Goal: Transaction & Acquisition: Obtain resource

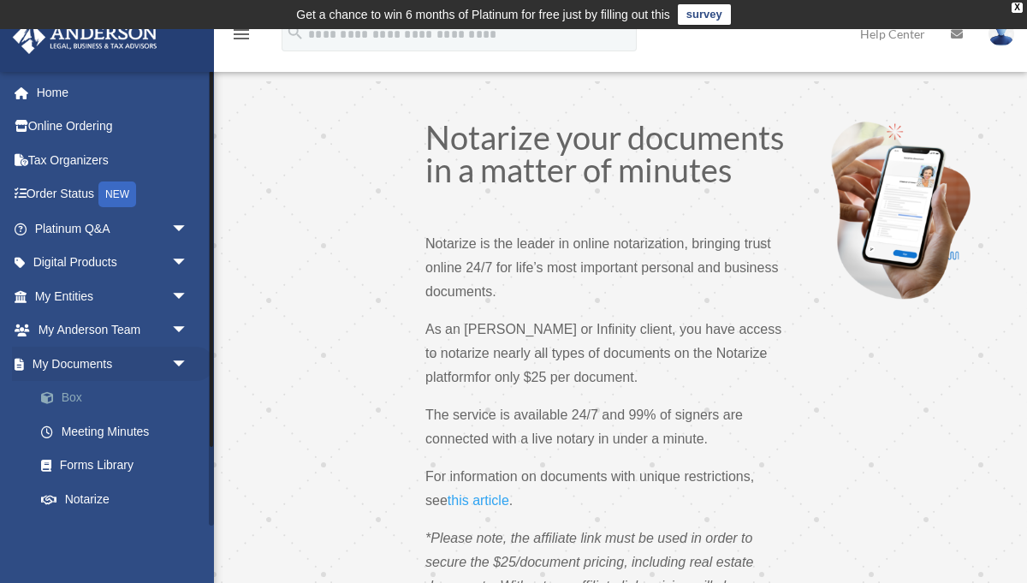
click at [72, 400] on link "Box" at bounding box center [119, 398] width 190 height 34
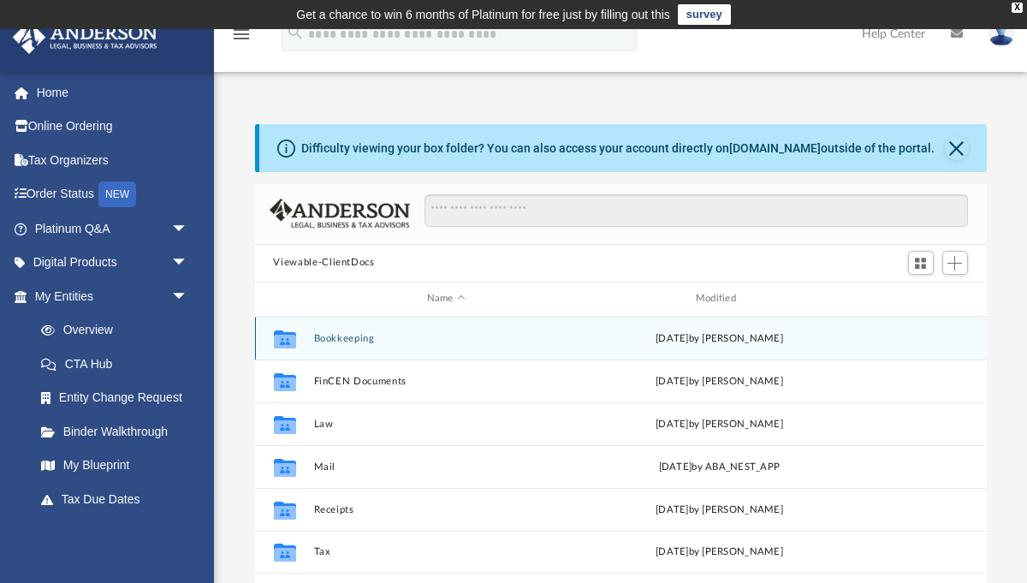
scroll to position [388, 732]
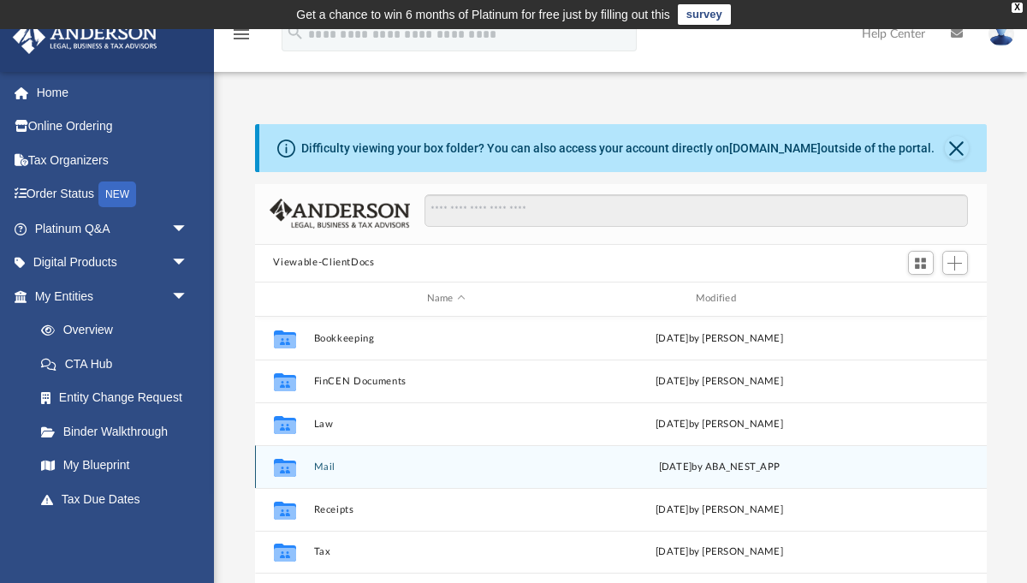
click at [324, 466] on button "Mail" at bounding box center [445, 465] width 265 height 11
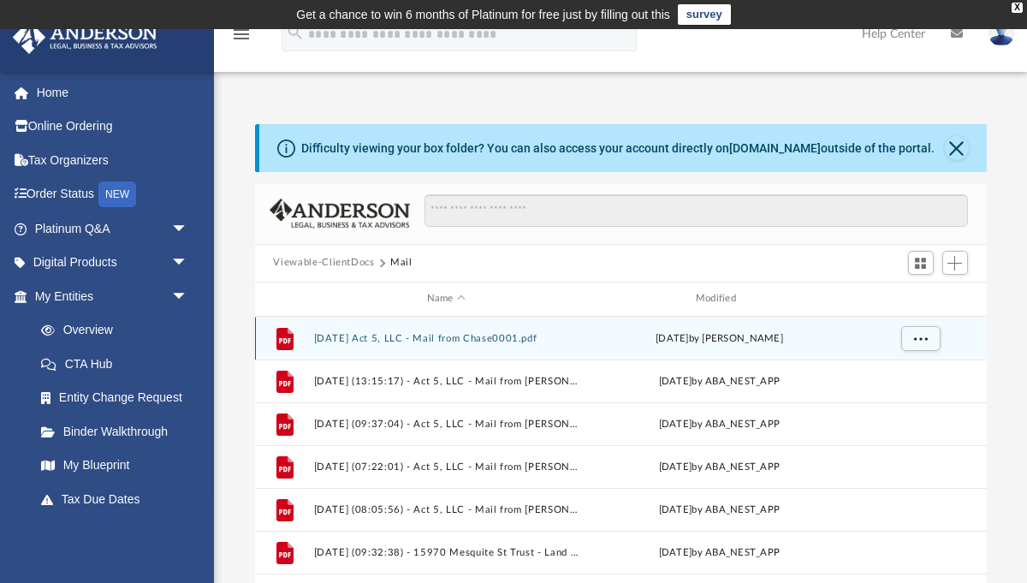
scroll to position [1, 1]
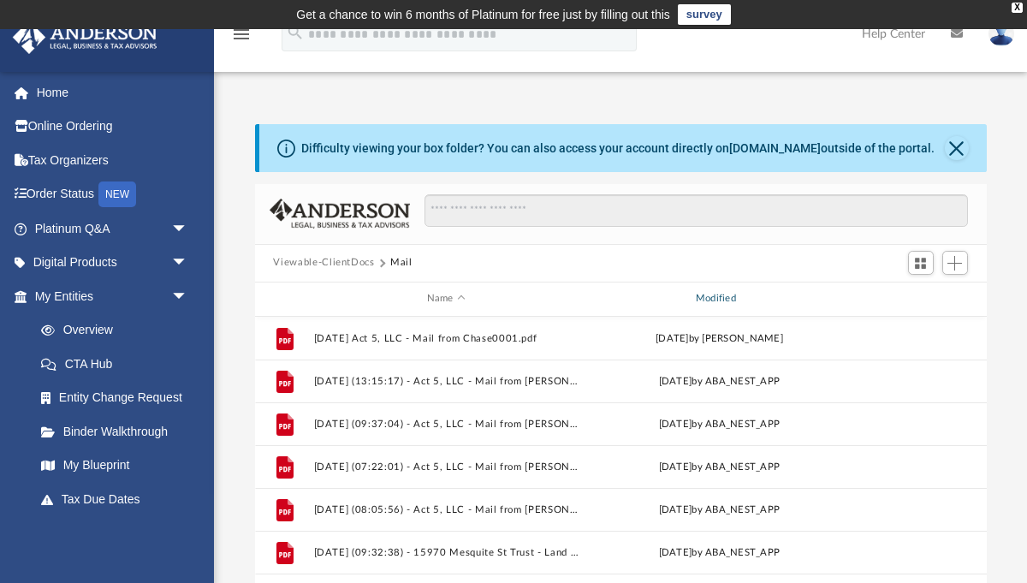
click at [697, 293] on div "Modified" at bounding box center [718, 298] width 266 height 15
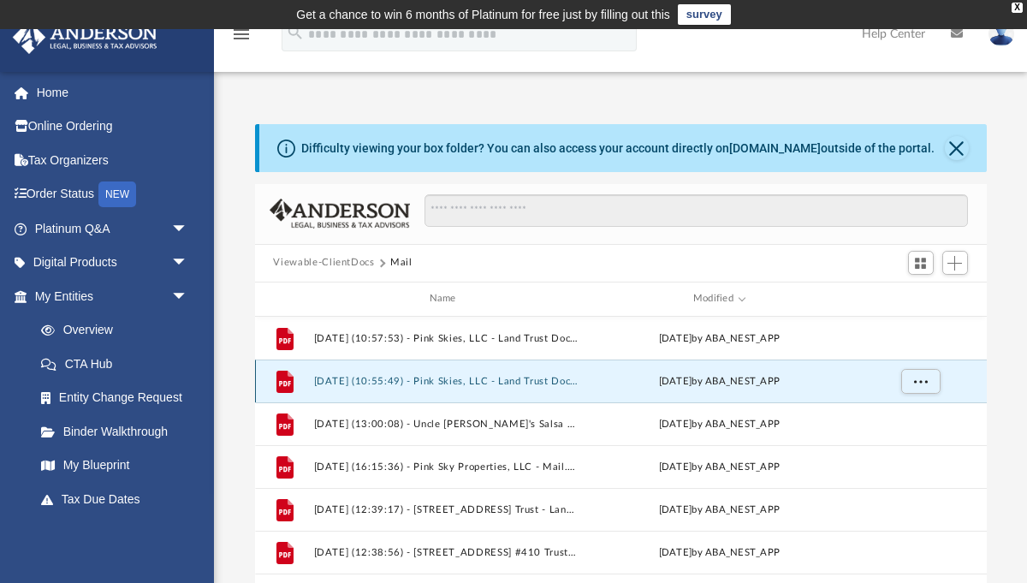
click at [453, 382] on button "[DATE] (10:55:49) - Pink Skies, LLC - Land Trust Documents from [PERSON_NAME].p…" at bounding box center [445, 380] width 265 height 11
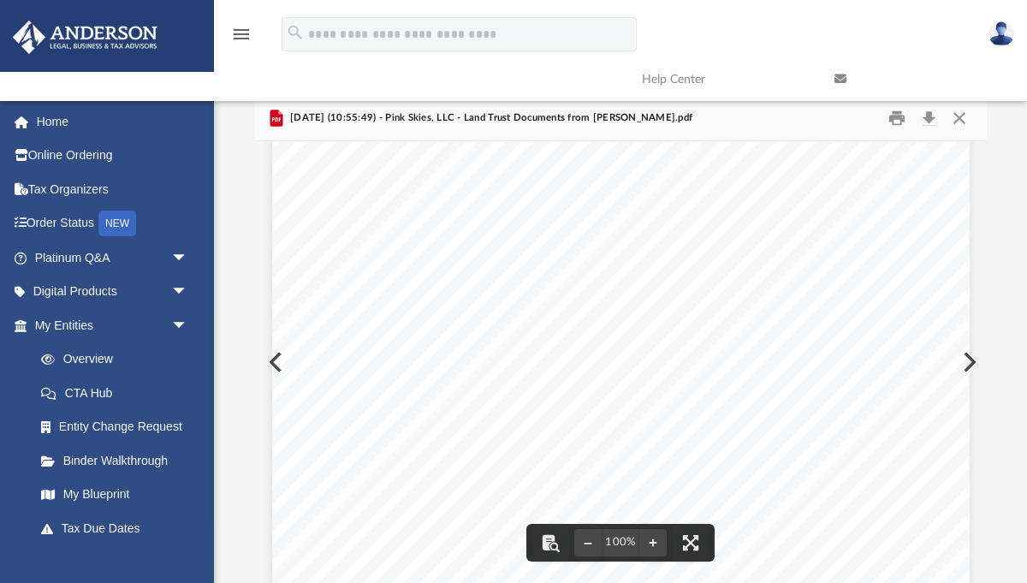
scroll to position [481, 0]
click at [963, 114] on button "Close" at bounding box center [959, 117] width 31 height 27
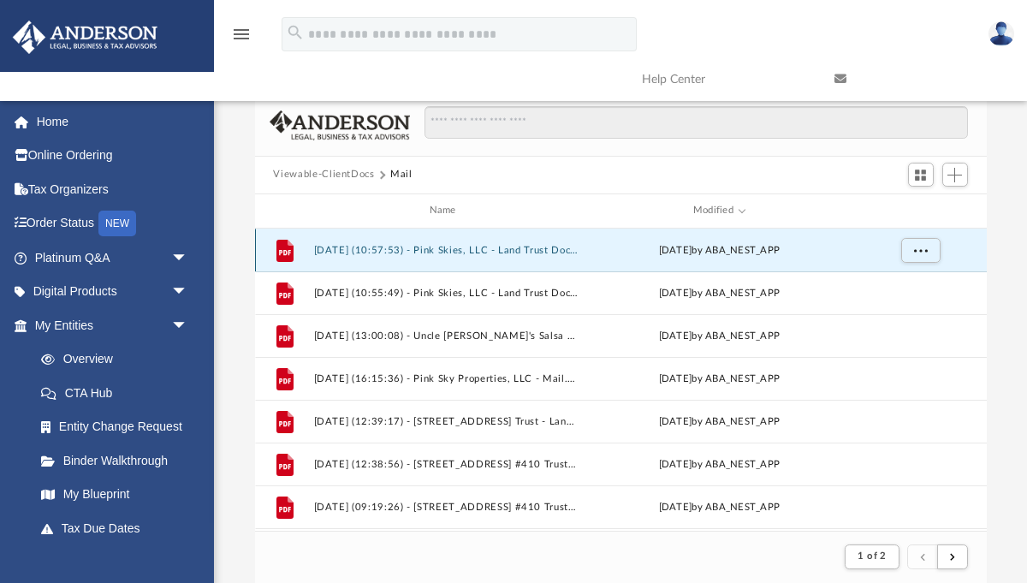
click at [533, 246] on button "[DATE] (10:57:53) - Pink Skies, LLC - Land Trust Documents from [PERSON_NAME].p…" at bounding box center [445, 249] width 265 height 11
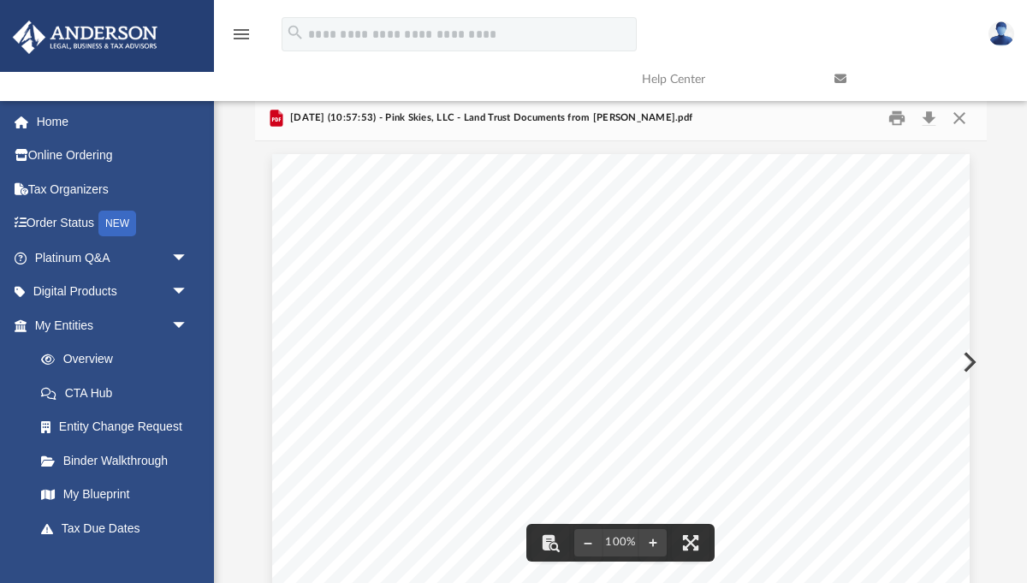
click at [966, 112] on link at bounding box center [917, 79] width 193 height 68
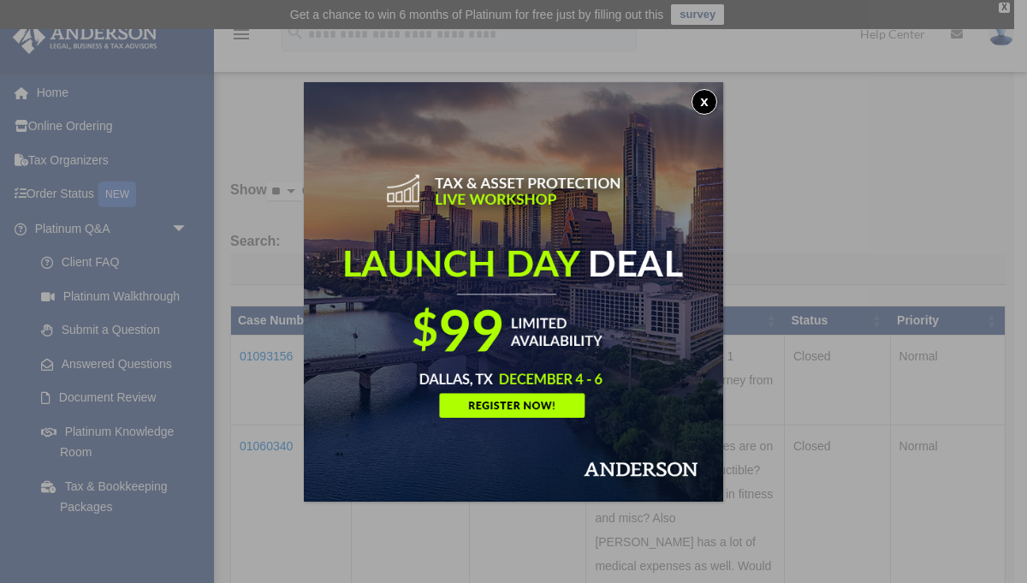
click at [707, 95] on button "x" at bounding box center [704, 102] width 26 height 26
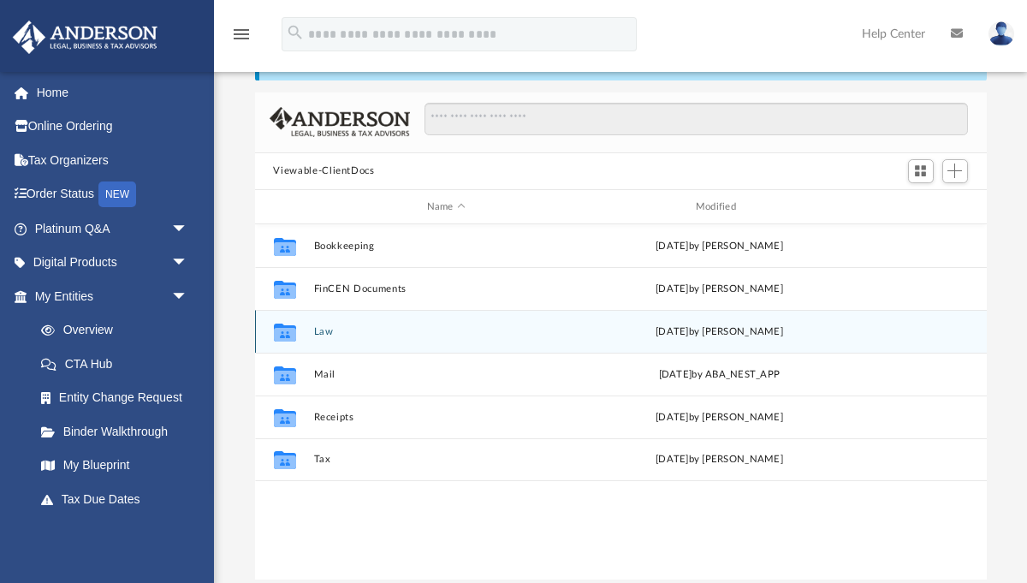
scroll to position [88, 0]
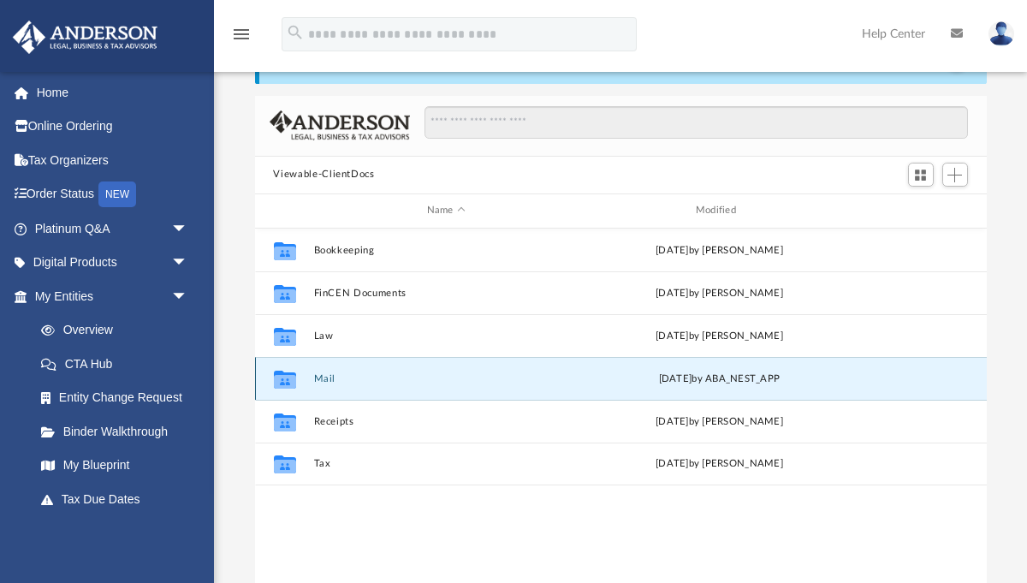
click at [326, 372] on button "Mail" at bounding box center [445, 377] width 265 height 11
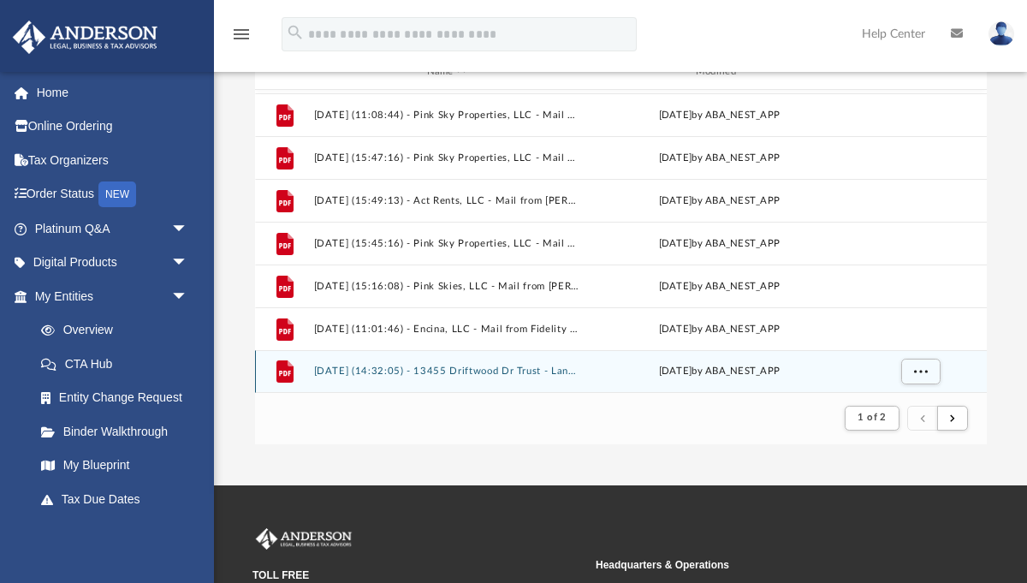
scroll to position [228, 0]
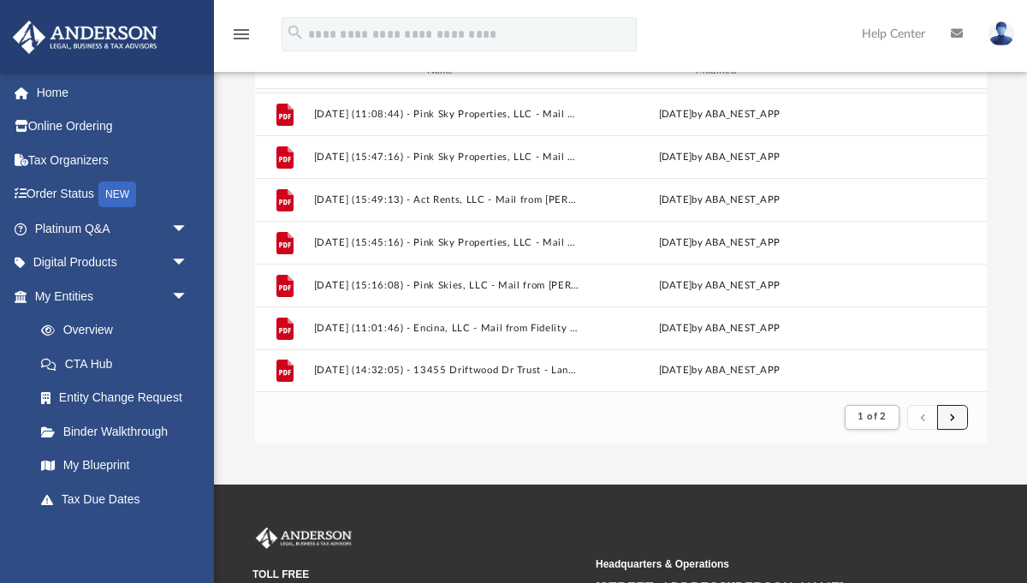
click at [947, 418] on button "submit" at bounding box center [952, 417] width 31 height 25
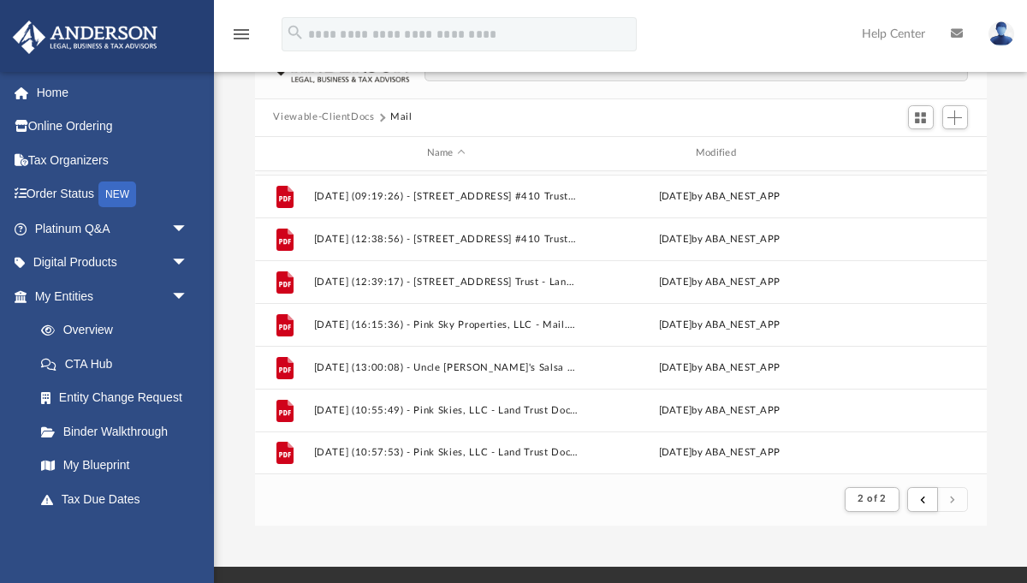
scroll to position [147, 0]
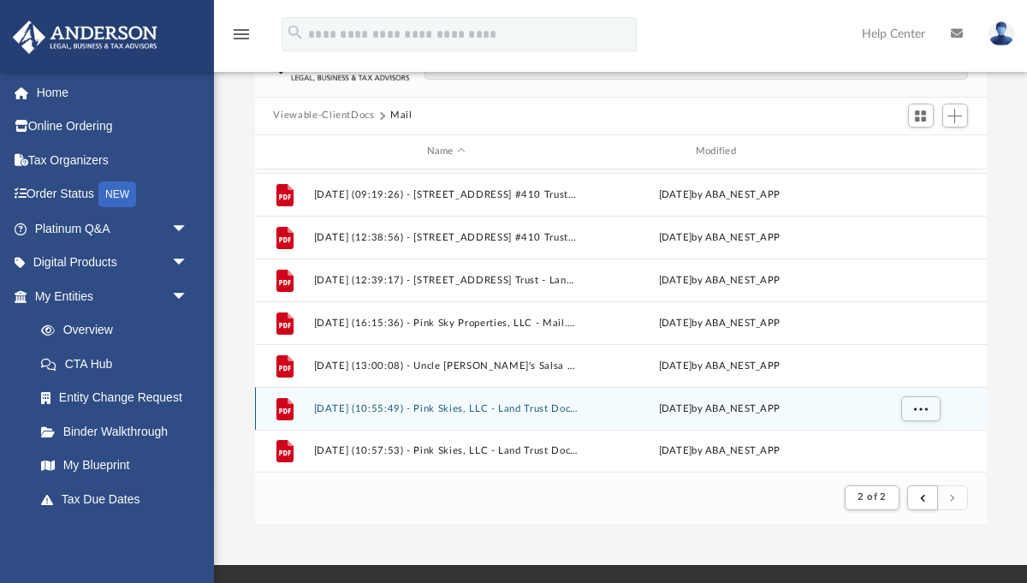
click at [464, 407] on button "[DATE] (10:55:49) - Pink Skies, LLC - Land Trust Documents from [PERSON_NAME].p…" at bounding box center [445, 407] width 265 height 11
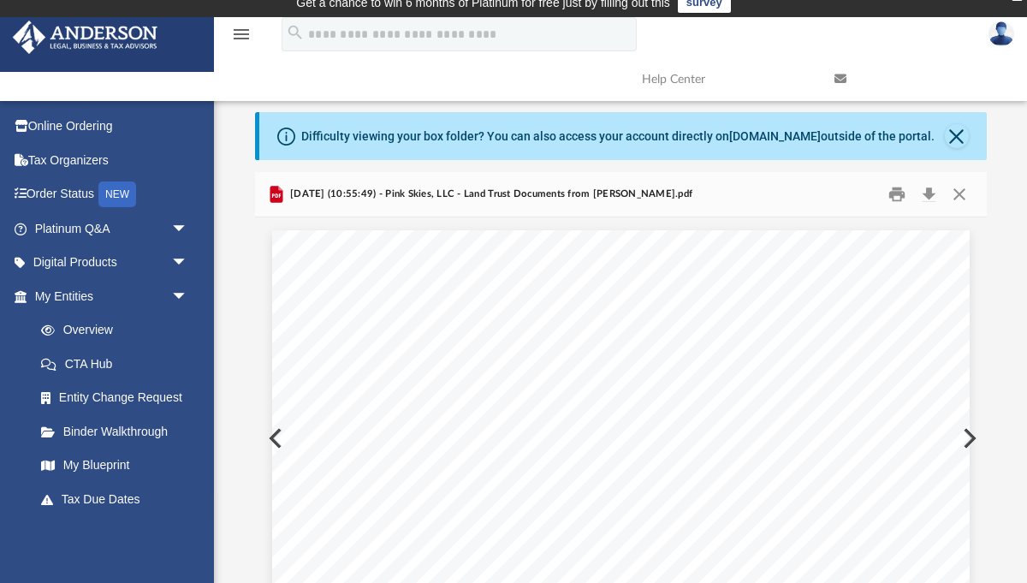
scroll to position [13, 0]
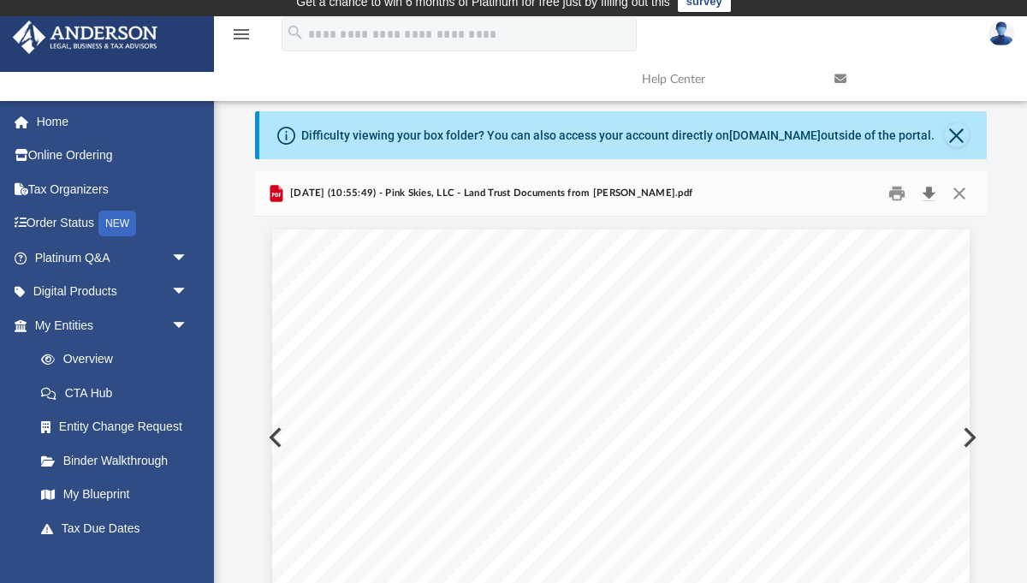
click at [926, 192] on button "Download" at bounding box center [929, 193] width 31 height 27
